Goal: Task Accomplishment & Management: Manage account settings

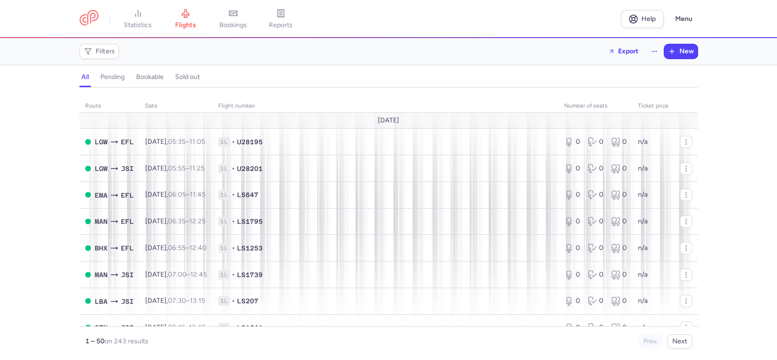
click at [156, 77] on h4 "bookable" at bounding box center [150, 77] width 28 height 9
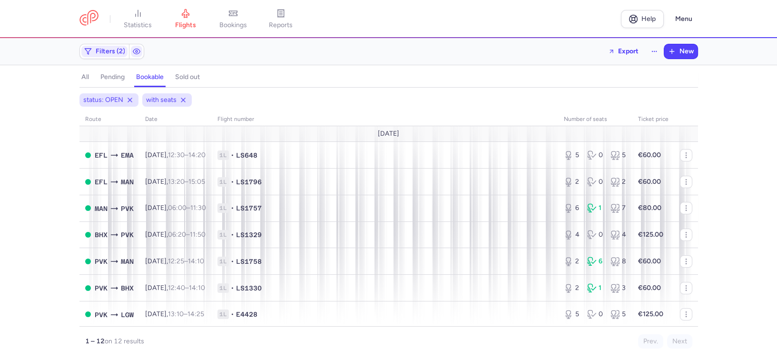
click at [116, 79] on h4 "pending" at bounding box center [112, 77] width 24 height 9
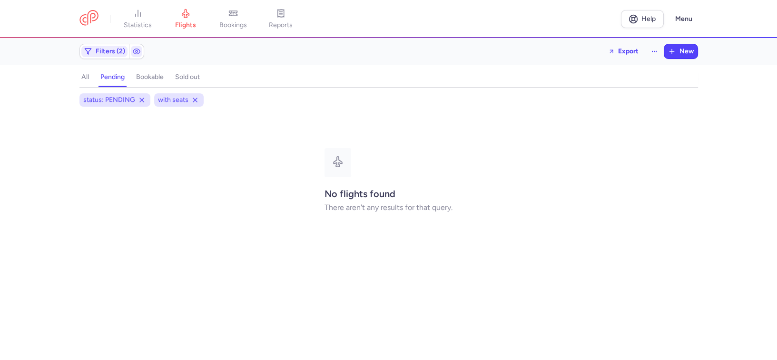
click at [159, 77] on h4 "bookable" at bounding box center [150, 77] width 28 height 9
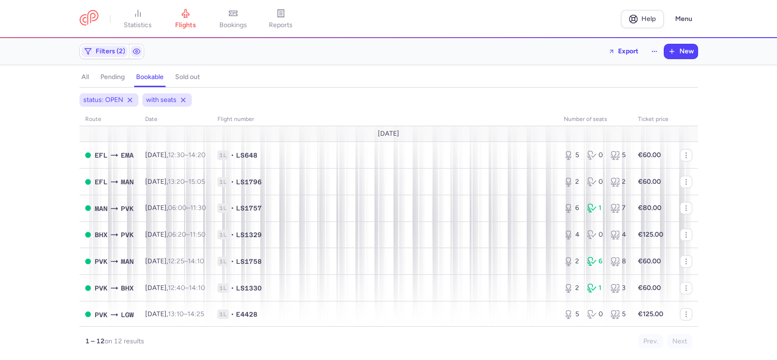
click at [86, 74] on h4 "all" at bounding box center [85, 77] width 8 height 9
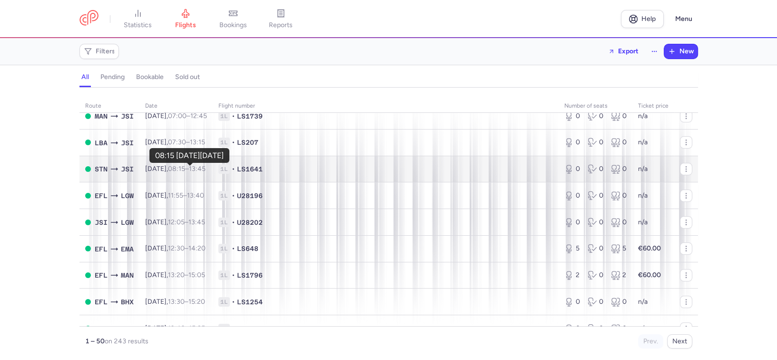
scroll to position [317, 0]
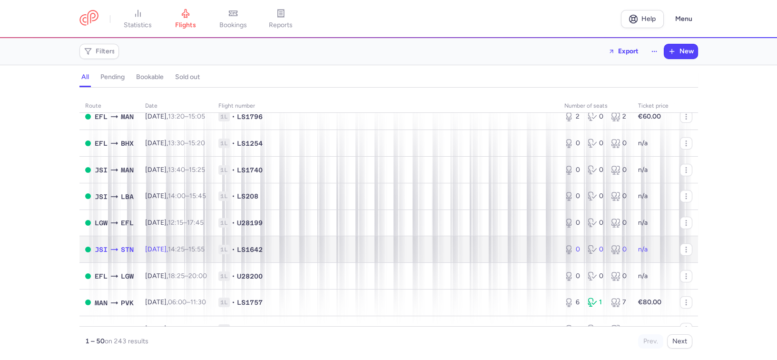
click at [199, 251] on span "14:25 – 15:55 +0" at bounding box center [186, 249] width 37 height 8
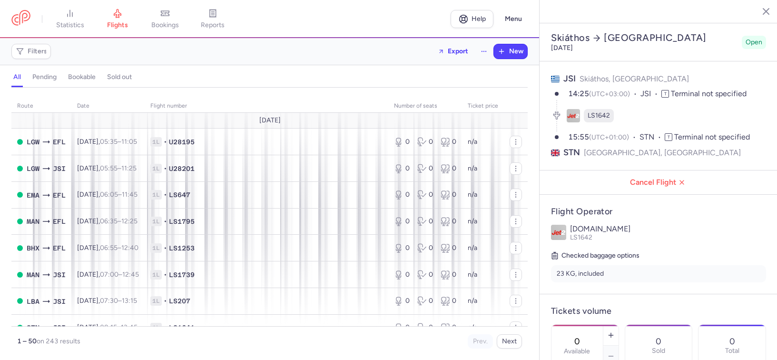
select select "days"
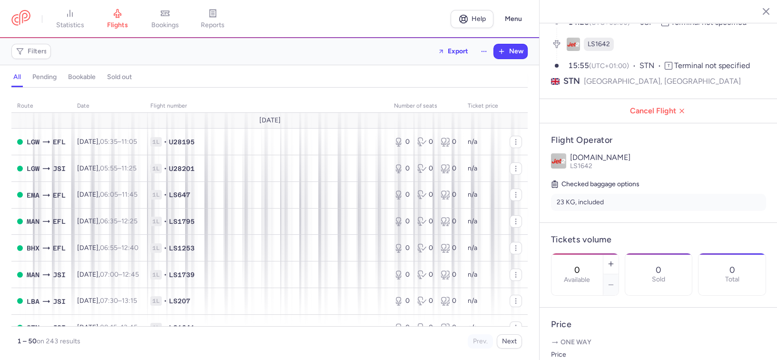
scroll to position [159, 0]
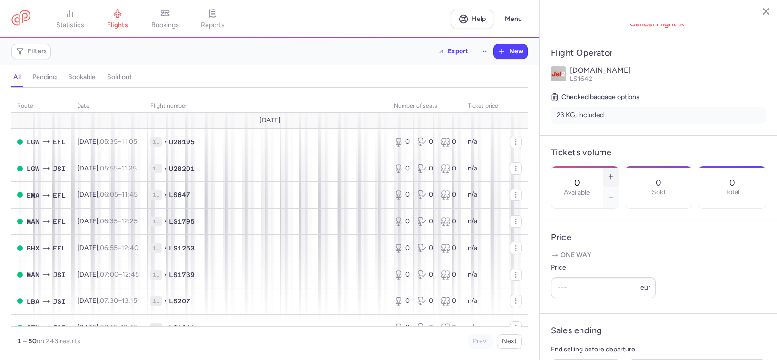
click at [615, 173] on icon "button" at bounding box center [611, 177] width 8 height 8
type input "1"
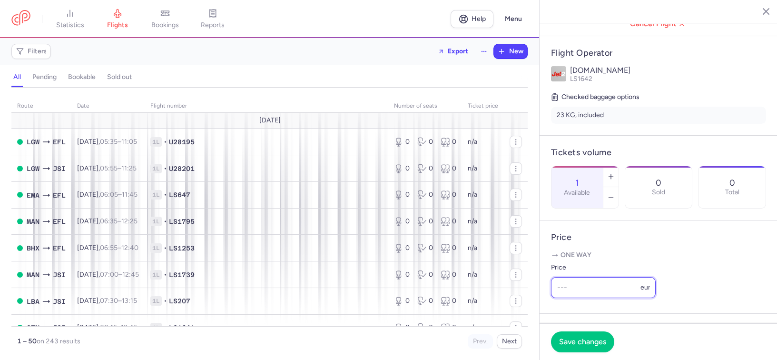
click at [594, 298] on input "Price" at bounding box center [603, 287] width 105 height 21
type input "1"
type input "85"
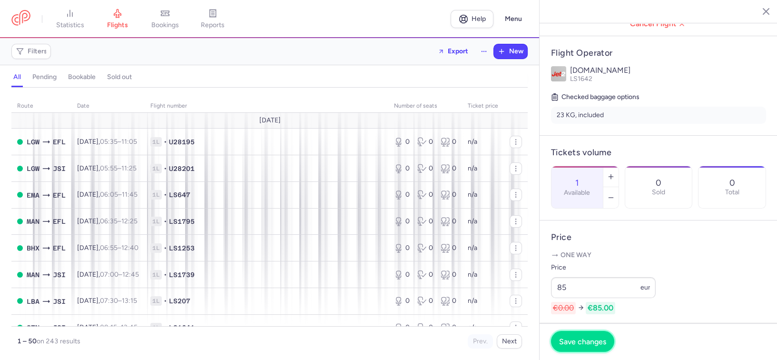
click at [583, 340] on span "Save changes" at bounding box center [582, 341] width 47 height 9
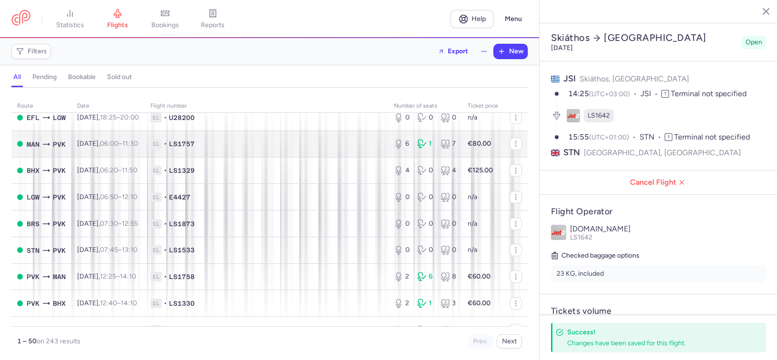
scroll to position [555, 0]
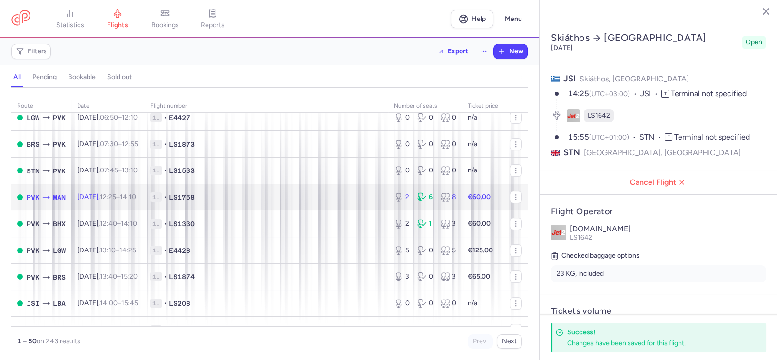
click at [356, 196] on span "1L • LS1758" at bounding box center [266, 197] width 232 height 10
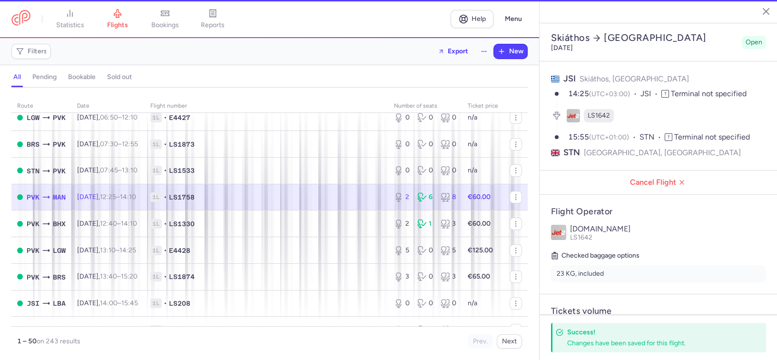
type input "2"
type input "18"
select select "hours"
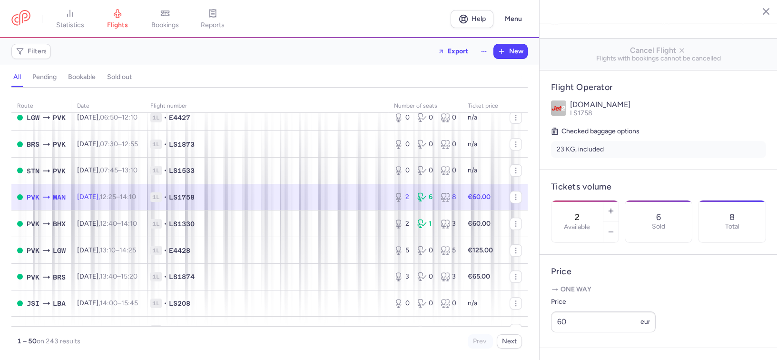
scroll to position [159, 0]
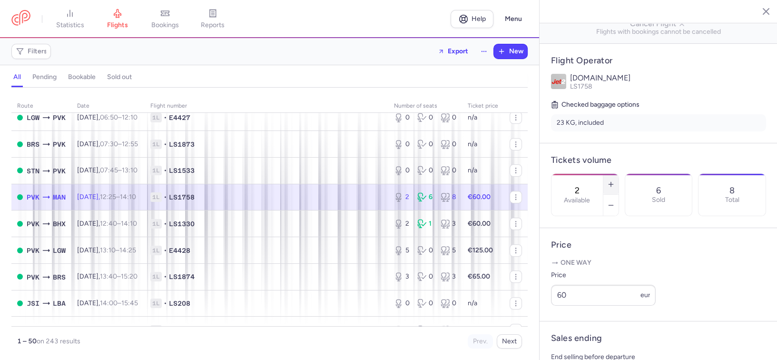
click at [615, 180] on icon "button" at bounding box center [611, 184] width 8 height 8
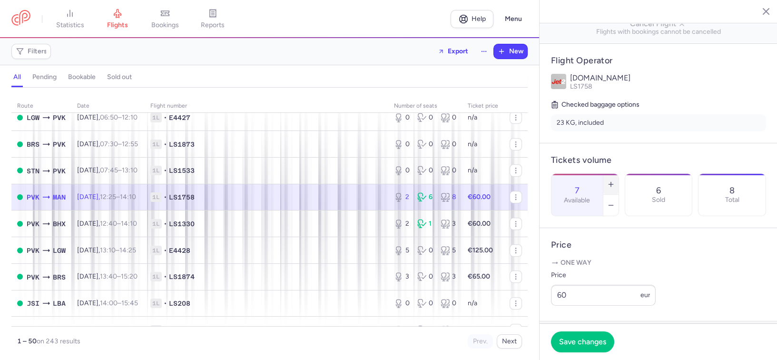
click at [615, 180] on icon "button" at bounding box center [611, 184] width 8 height 8
type input "8"
click at [580, 306] on input "60" at bounding box center [603, 295] width 105 height 21
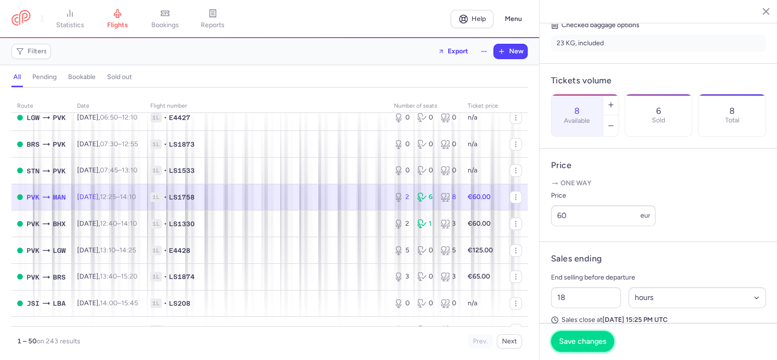
click at [582, 340] on span "Save changes" at bounding box center [582, 341] width 47 height 9
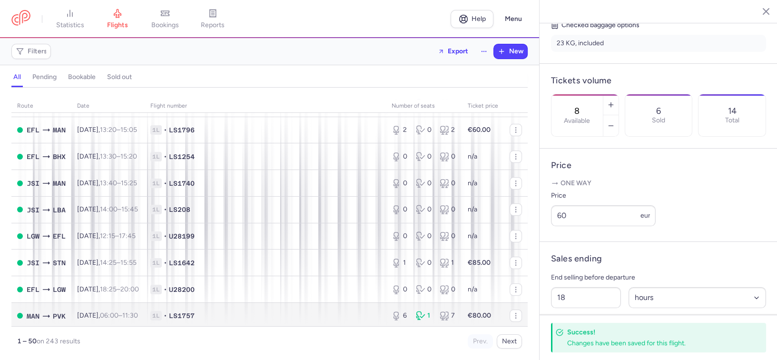
scroll to position [0, 0]
